Goal: Task Accomplishment & Management: Use online tool/utility

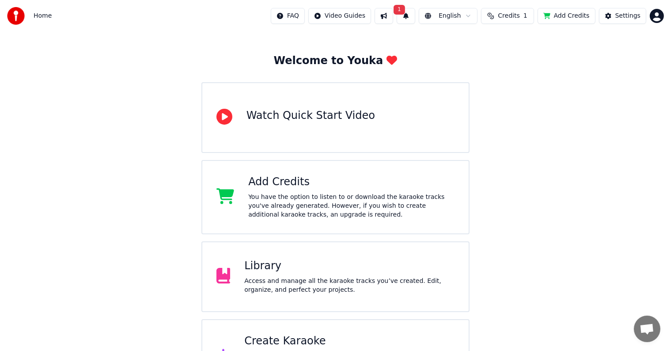
scroll to position [69, 0]
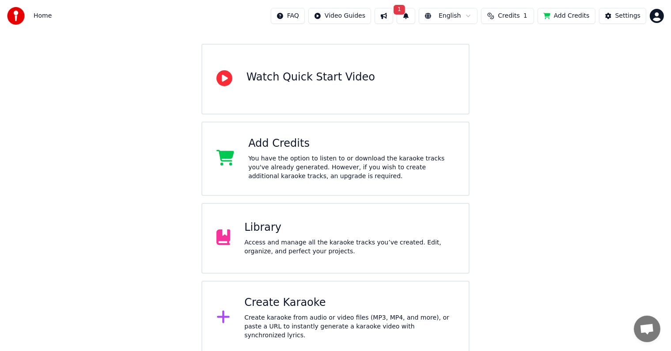
click at [405, 9] on span "1" at bounding box center [399, 10] width 11 height 10
click at [483, 41] on button "Update" at bounding box center [478, 44] width 38 height 16
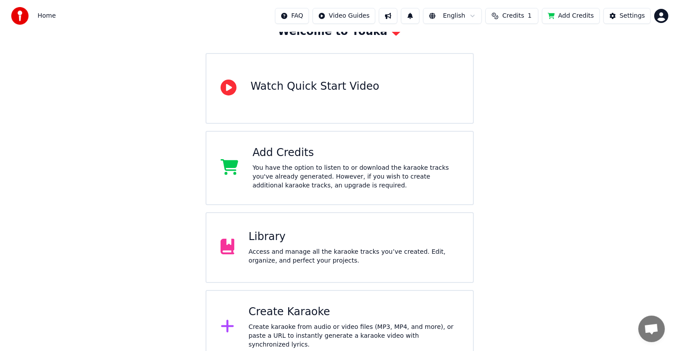
scroll to position [69, 0]
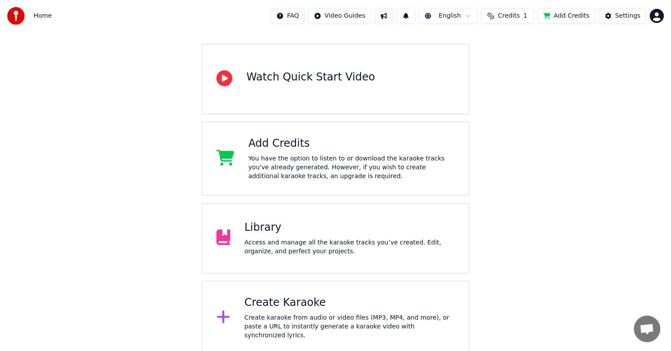
click at [289, 302] on div "Create Karaoke" at bounding box center [349, 303] width 210 height 14
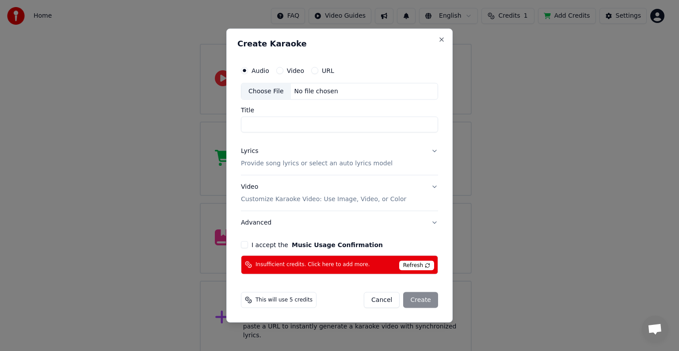
click at [278, 69] on button "Video" at bounding box center [279, 70] width 7 height 7
click at [441, 40] on button "Close" at bounding box center [441, 39] width 7 height 7
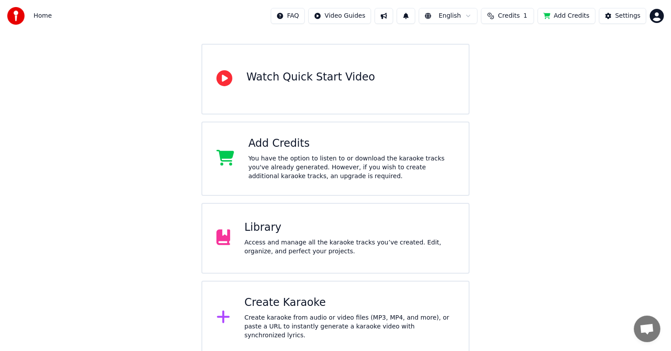
click at [393, 17] on button at bounding box center [384, 16] width 19 height 16
click at [567, 134] on div "Welcome to Youka Watch Quick Start Video Add Credits You have the option to lis…" at bounding box center [335, 158] width 671 height 393
click at [520, 17] on span "Credits" at bounding box center [509, 15] width 22 height 9
click at [518, 81] on button "Refresh" at bounding box center [514, 82] width 46 height 16
click at [498, 143] on div "Welcome to Youka Watch Quick Start Video Add Credits You have the option to lis…" at bounding box center [335, 158] width 671 height 393
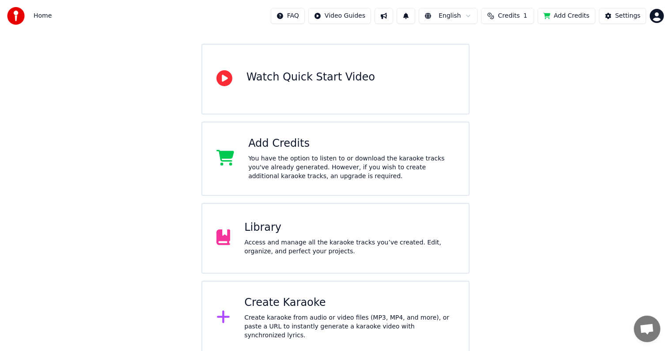
click at [512, 212] on div "Welcome to Youka Watch Quick Start Video Add Credits You have the option to lis…" at bounding box center [335, 158] width 671 height 393
click at [536, 210] on div "Welcome to Youka Watch Quick Start Video Add Credits You have the option to lis…" at bounding box center [335, 158] width 671 height 393
click at [229, 311] on div at bounding box center [227, 318] width 21 height 18
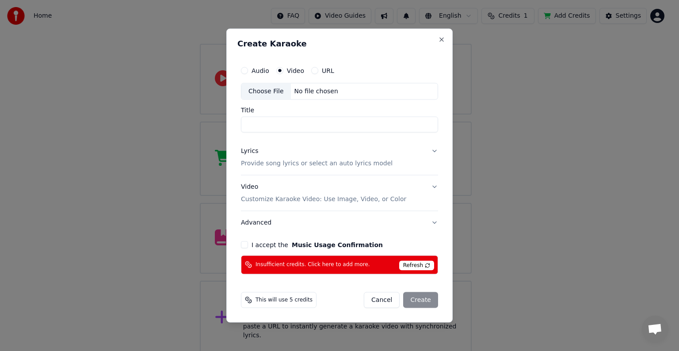
click at [243, 71] on button "Audio" at bounding box center [244, 70] width 7 height 7
click at [278, 72] on button "Video" at bounding box center [279, 70] width 7 height 7
click at [271, 91] on div "Choose File" at bounding box center [266, 92] width 50 height 16
click at [272, 92] on div "Choose File" at bounding box center [266, 92] width 50 height 16
drag, startPoint x: 299, startPoint y: 127, endPoint x: 227, endPoint y: 127, distance: 72.5
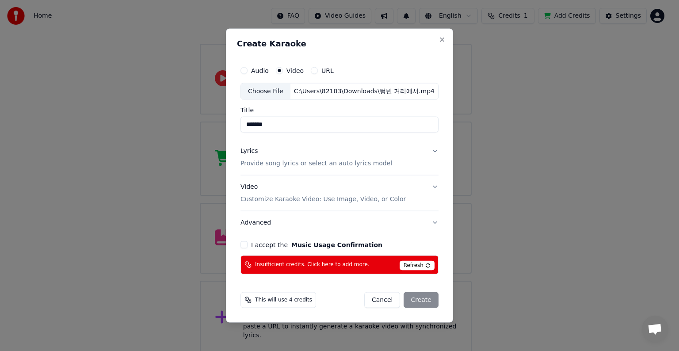
click at [227, 127] on div "Create Karaoke Audio Video URL Choose File C:\Users\82103\Downloads\텅빈 거리에서.mp4…" at bounding box center [339, 176] width 227 height 294
type input "*"
type input "*****"
click at [435, 150] on button "Lyrics Provide song lyrics or select an auto lyrics model" at bounding box center [339, 157] width 198 height 35
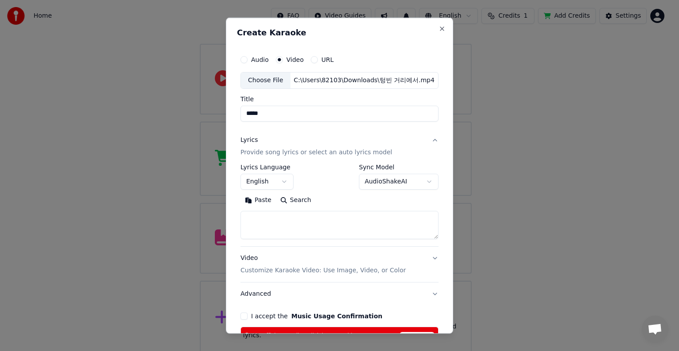
click at [281, 180] on button "English" at bounding box center [266, 182] width 53 height 16
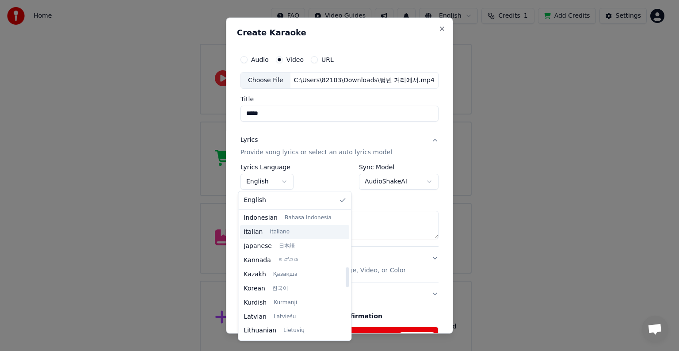
scroll to position [354, 0]
select select "**"
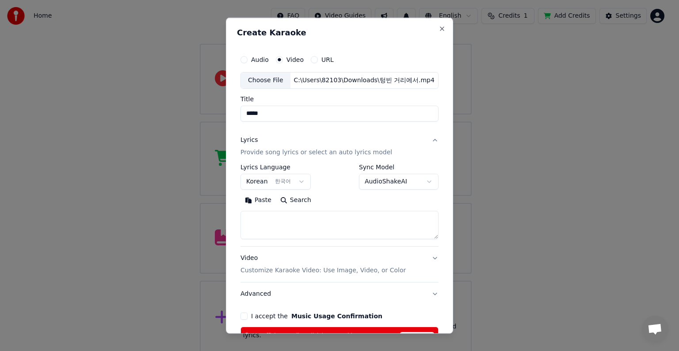
click at [300, 221] on textarea at bounding box center [339, 225] width 198 height 28
type textarea "**********"
click at [430, 257] on button "Video Customize Karaoke Video: Use Image, Video, or Color" at bounding box center [339, 264] width 198 height 35
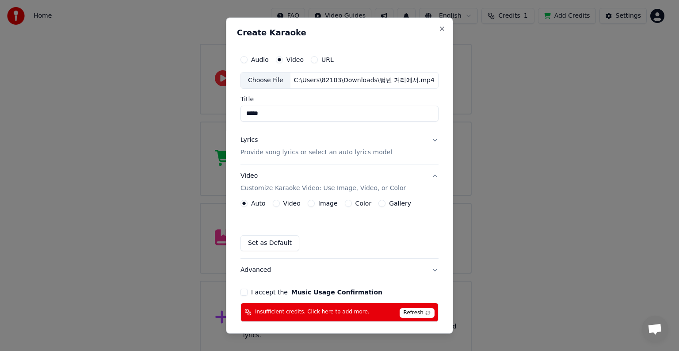
click at [308, 205] on button "Image" at bounding box center [311, 203] width 7 height 7
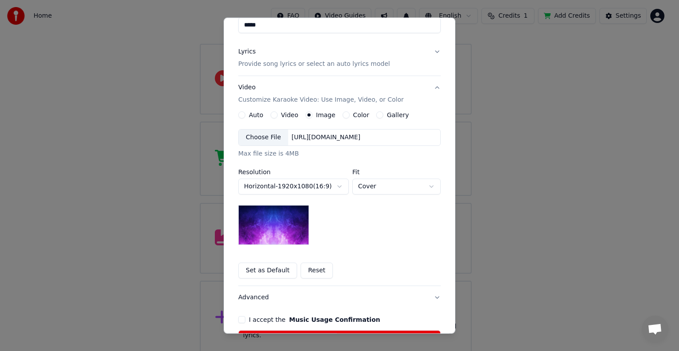
scroll to position [44, 0]
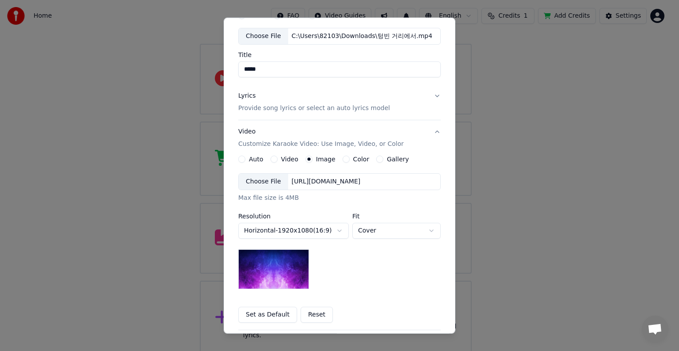
click at [271, 158] on button "Video" at bounding box center [274, 159] width 7 height 7
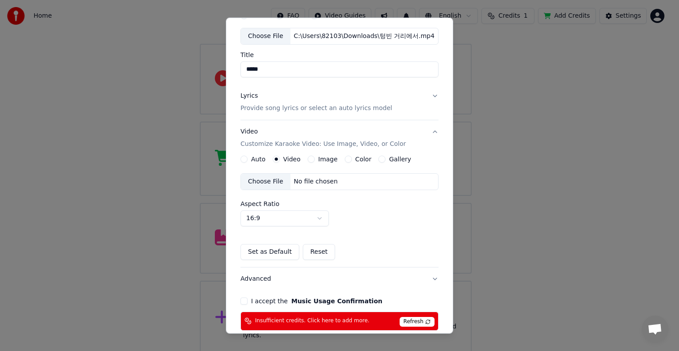
click at [361, 179] on div "Choose File No file chosen" at bounding box center [339, 181] width 198 height 17
click at [243, 158] on button "Auto" at bounding box center [243, 159] width 7 height 7
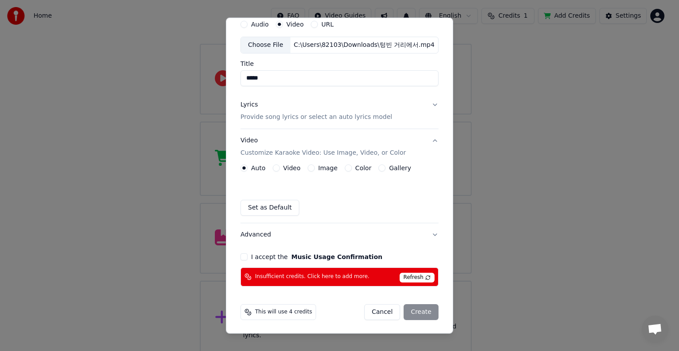
click at [308, 168] on button "Image" at bounding box center [311, 167] width 7 height 7
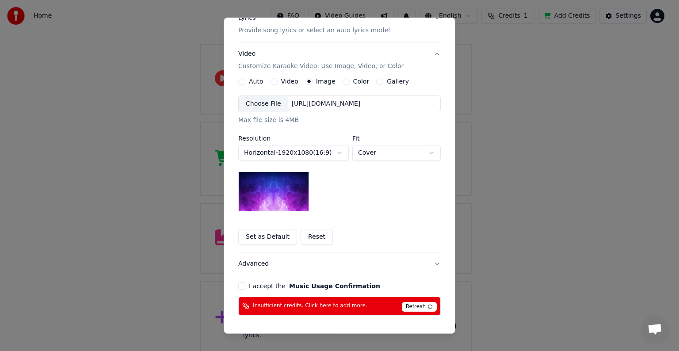
scroll to position [124, 0]
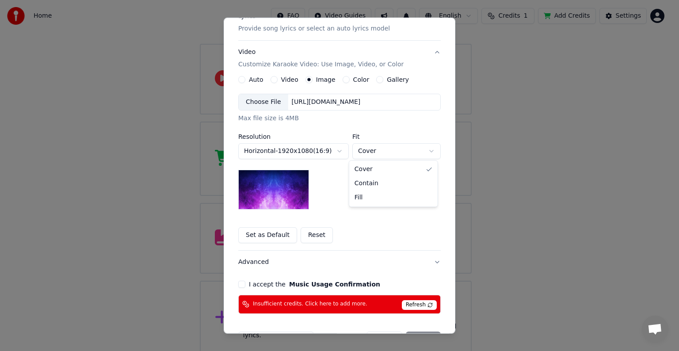
click at [411, 149] on body "**********" at bounding box center [335, 143] width 671 height 424
click at [393, 153] on body "**********" at bounding box center [335, 143] width 671 height 424
select select "****"
click at [366, 184] on div "**********" at bounding box center [339, 152] width 202 height 116
click at [376, 78] on button "Gallery" at bounding box center [379, 79] width 7 height 7
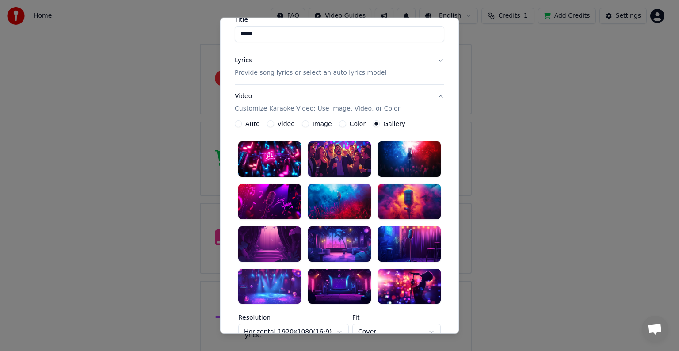
scroll to position [0, 0]
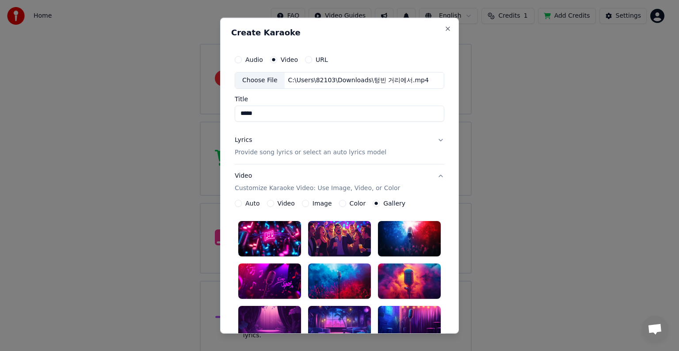
click at [398, 154] on button "Lyrics Provide song lyrics or select an auto lyrics model" at bounding box center [340, 146] width 210 height 35
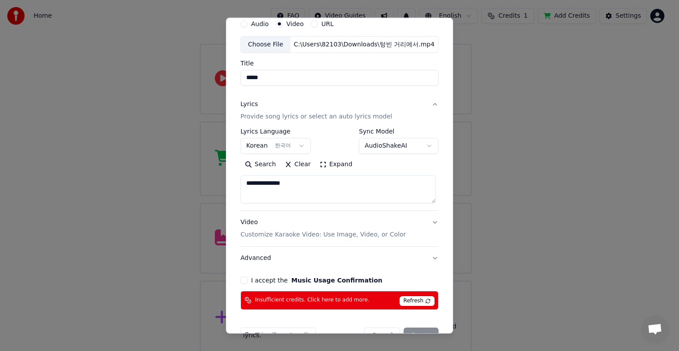
scroll to position [59, 0]
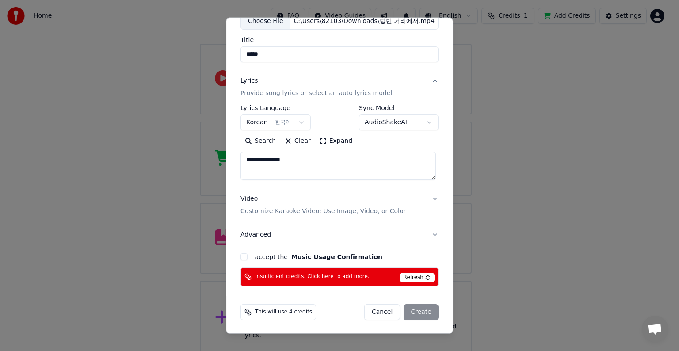
click at [429, 198] on button "Video Customize Karaoke Video: Use Image, Video, or Color" at bounding box center [339, 204] width 198 height 35
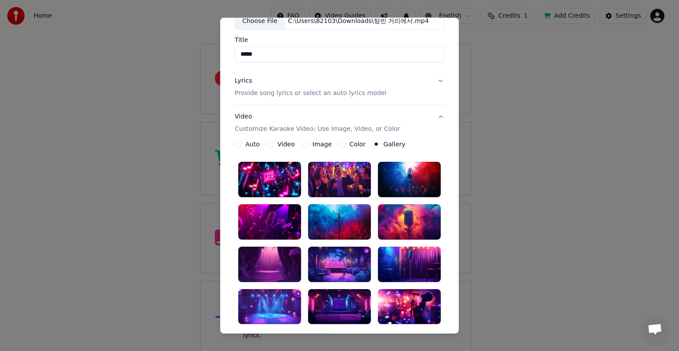
click at [419, 91] on button "Lyrics Provide song lyrics or select an auto lyrics model" at bounding box center [340, 86] width 210 height 35
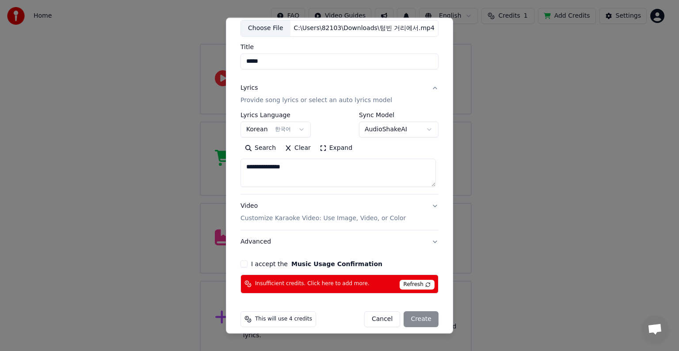
scroll to position [53, 0]
click at [427, 205] on button "Video Customize Karaoke Video: Use Image, Video, or Color" at bounding box center [339, 211] width 198 height 35
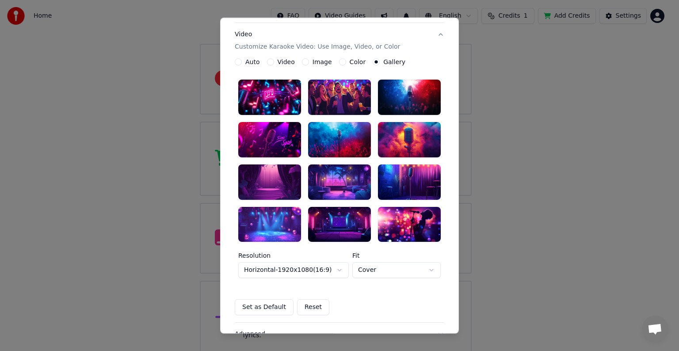
scroll to position [137, 0]
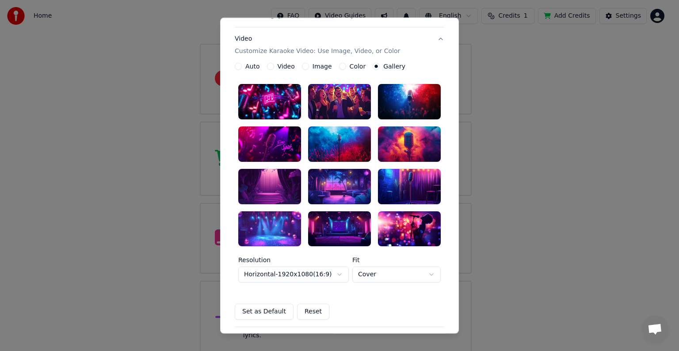
click at [428, 273] on body "**********" at bounding box center [335, 143] width 671 height 424
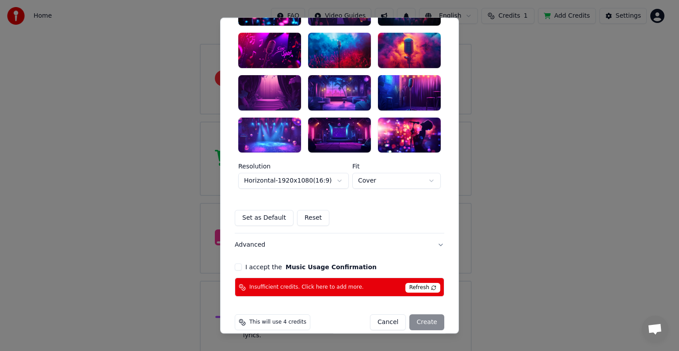
scroll to position [241, 0]
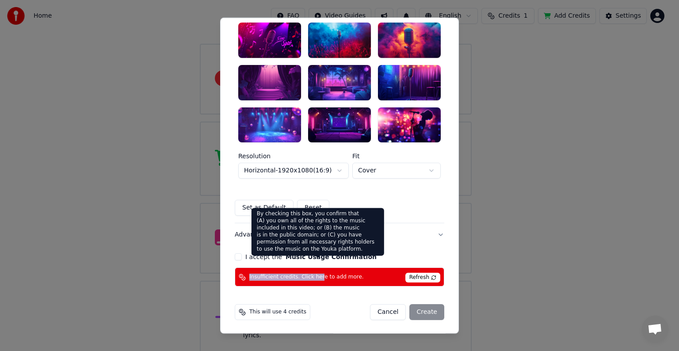
drag, startPoint x: 239, startPoint y: 257, endPoint x: 324, endPoint y: 262, distance: 85.0
click at [324, 262] on div "**********" at bounding box center [339, 48] width 217 height 484
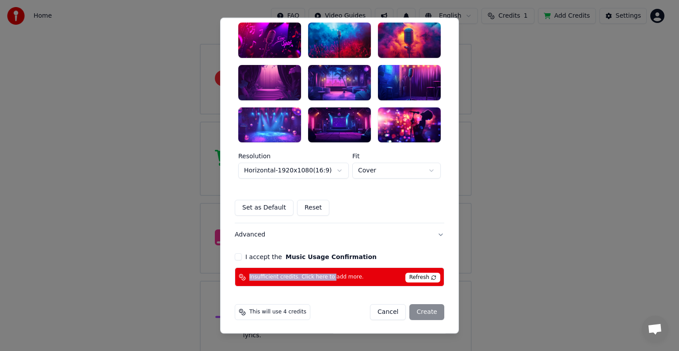
click at [362, 258] on div "I accept the Music Usage Confirmation" at bounding box center [340, 256] width 210 height 7
drag, startPoint x: 359, startPoint y: 258, endPoint x: 244, endPoint y: 256, distance: 114.5
click at [244, 256] on div "I accept the Music Usage Confirmation" at bounding box center [340, 256] width 210 height 7
click at [389, 244] on button "Advanced" at bounding box center [340, 234] width 210 height 23
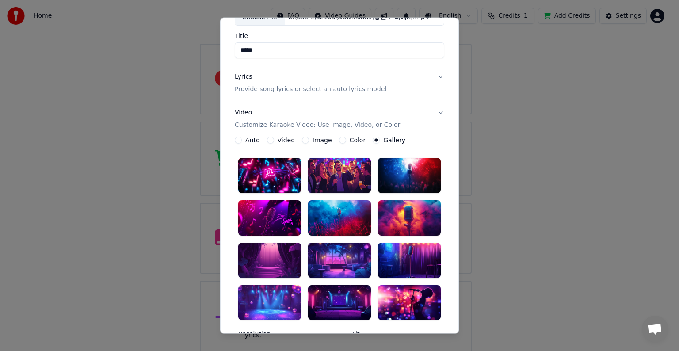
scroll to position [10, 0]
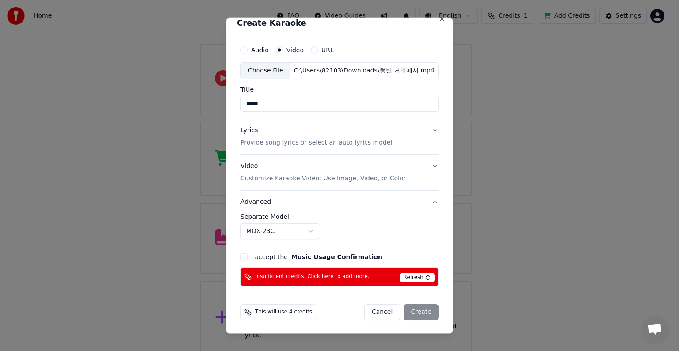
click at [431, 164] on button "Video Customize Karaoke Video: Use Image, Video, or Color" at bounding box center [339, 172] width 198 height 35
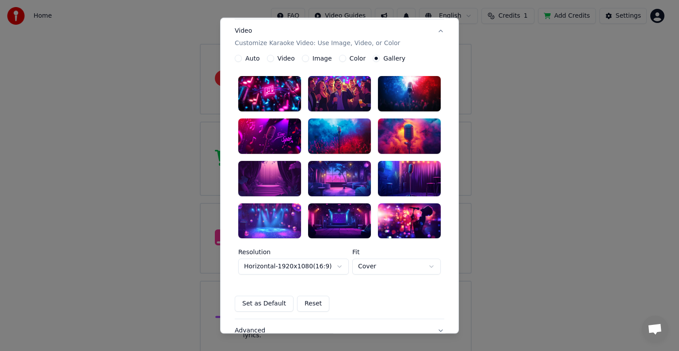
scroll to position [142, 0]
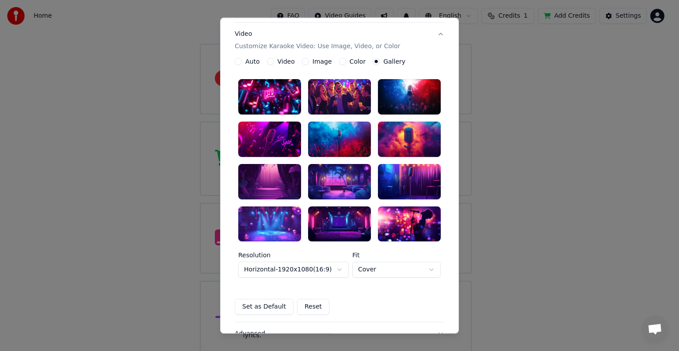
click at [394, 183] on div at bounding box center [409, 181] width 63 height 35
click at [403, 187] on div at bounding box center [409, 181] width 63 height 35
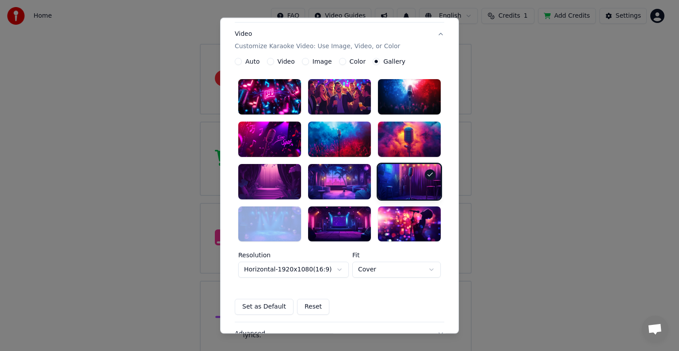
click at [403, 187] on div at bounding box center [409, 181] width 63 height 35
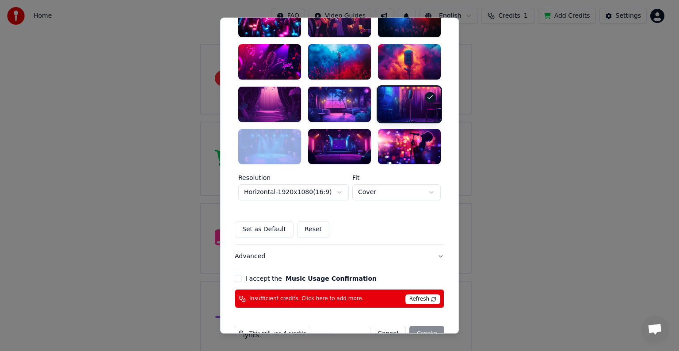
scroll to position [241, 0]
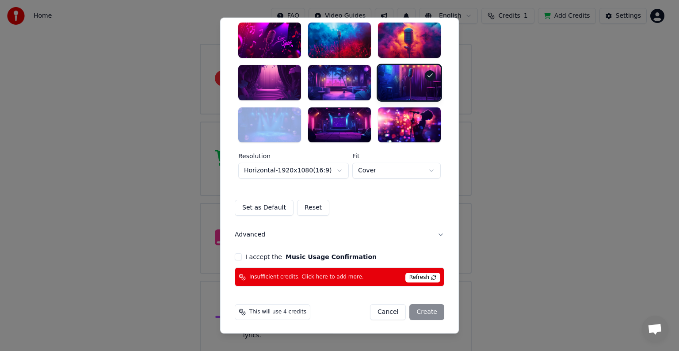
click at [235, 256] on button "I accept the Music Usage Confirmation" at bounding box center [238, 256] width 7 height 7
click at [417, 233] on button "Advanced" at bounding box center [340, 234] width 210 height 23
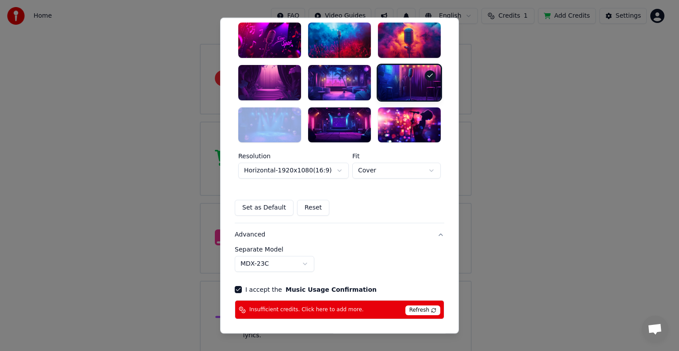
scroll to position [10, 0]
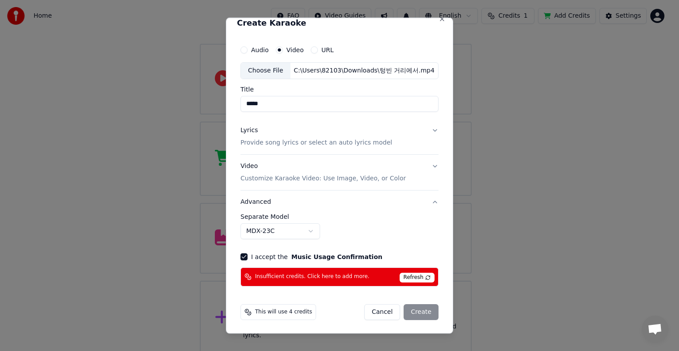
click at [417, 233] on div "**********" at bounding box center [339, 227] width 198 height 26
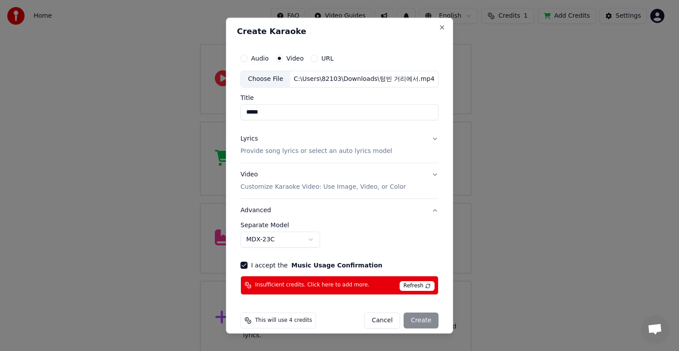
scroll to position [0, 0]
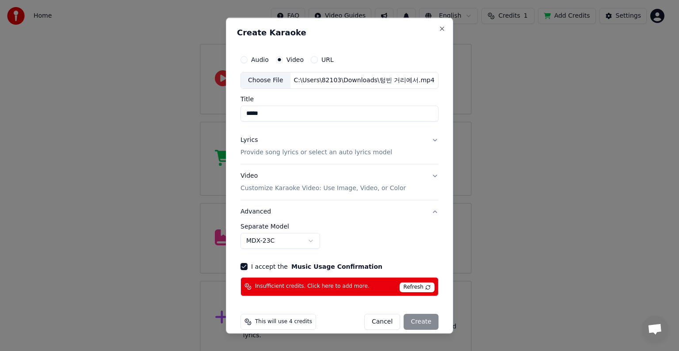
click at [402, 185] on button "Video Customize Karaoke Video: Use Image, Video, or Color" at bounding box center [339, 181] width 198 height 35
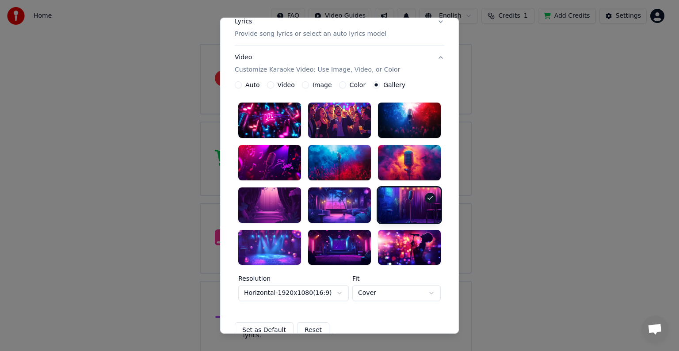
scroll to position [133, 0]
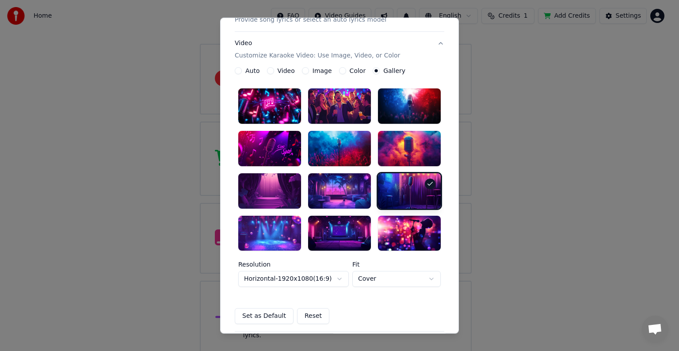
click at [396, 233] on div at bounding box center [409, 232] width 63 height 35
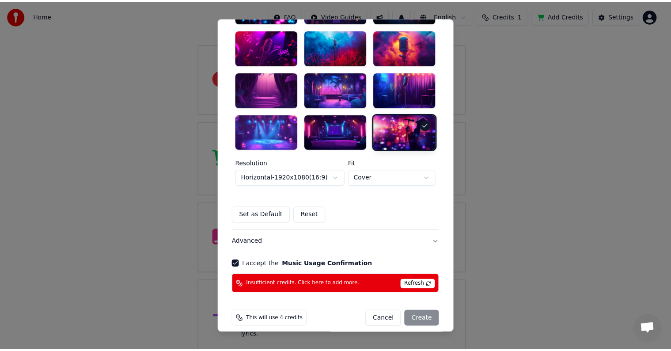
scroll to position [241, 0]
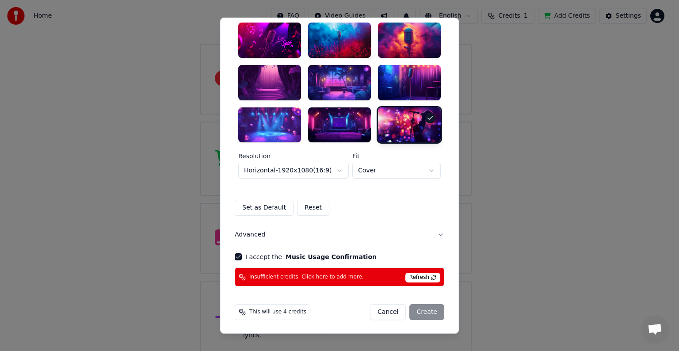
click at [388, 309] on button "Cancel" at bounding box center [388, 312] width 36 height 16
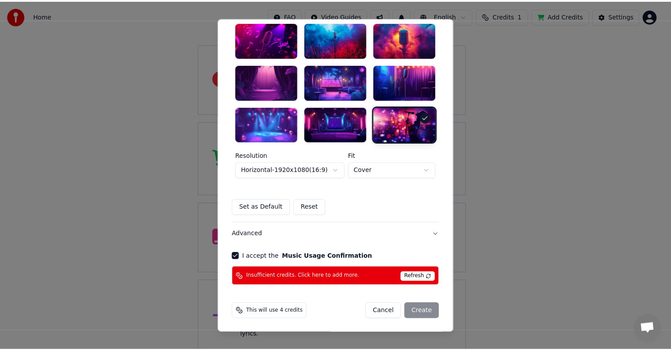
scroll to position [35, 0]
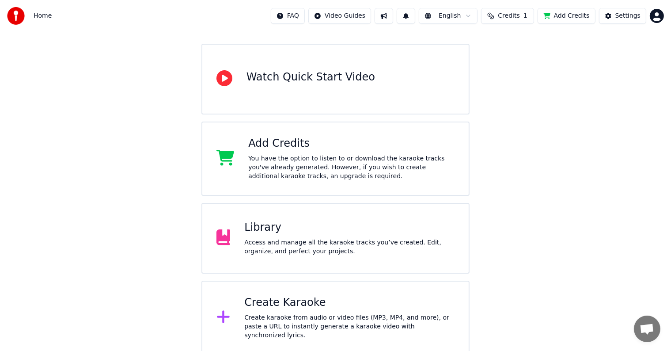
click at [168, 224] on div "Welcome to Youka Watch Quick Start Video Add Credits You have the option to lis…" at bounding box center [335, 158] width 671 height 393
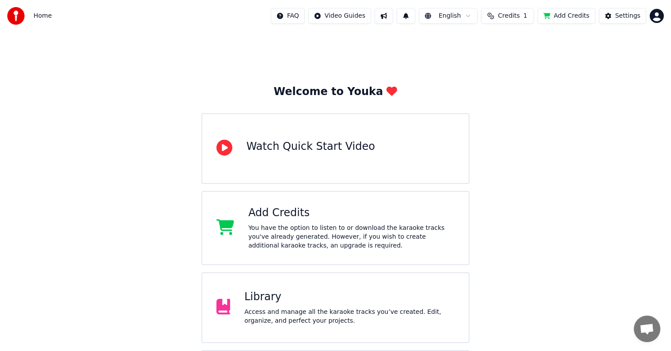
click at [259, 301] on div "Library" at bounding box center [349, 297] width 210 height 14
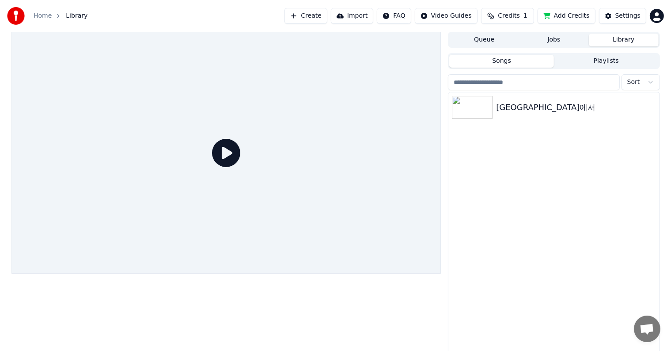
click at [232, 149] on icon at bounding box center [226, 153] width 28 height 28
click at [469, 105] on img at bounding box center [472, 107] width 41 height 23
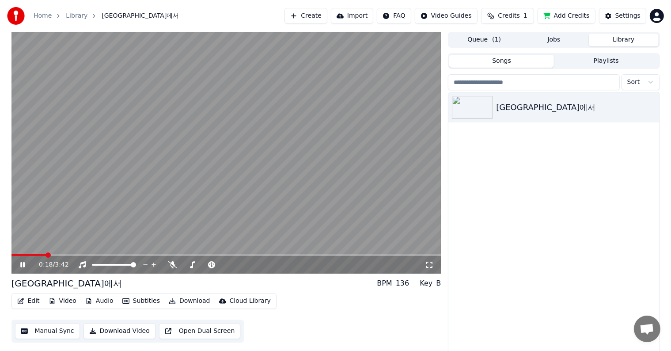
click at [19, 265] on icon at bounding box center [29, 264] width 21 height 7
click at [175, 265] on icon at bounding box center [172, 264] width 9 height 7
click at [18, 266] on div "0:18 / 3:42" at bounding box center [226, 264] width 423 height 9
click at [20, 265] on icon at bounding box center [29, 264] width 21 height 7
